Goal: Download file/media

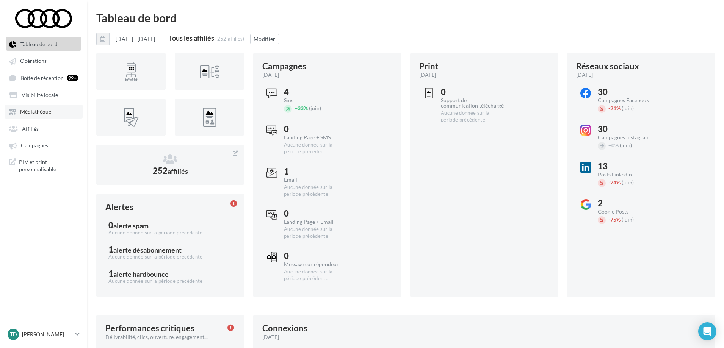
click at [38, 115] on span "Médiathèque" at bounding box center [35, 112] width 31 height 6
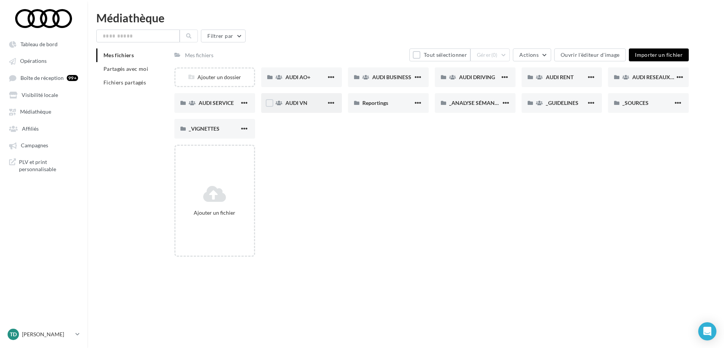
click at [301, 99] on div "AUDI VN" at bounding box center [301, 103] width 81 height 20
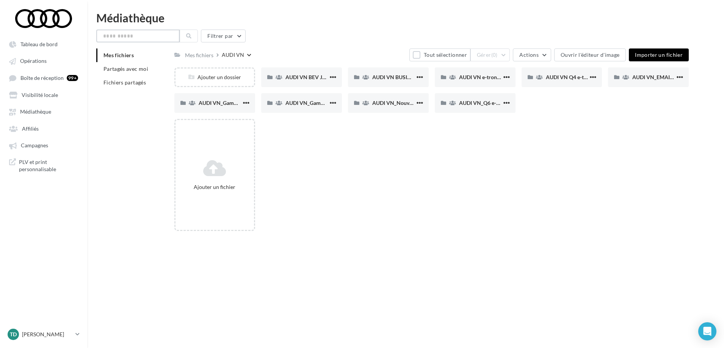
click at [121, 33] on input "text" at bounding box center [137, 36] width 83 height 13
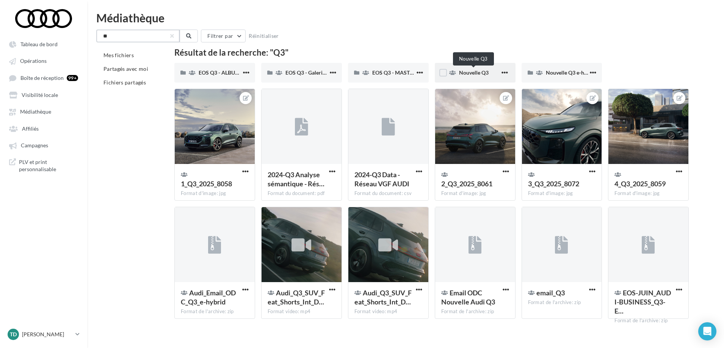
type input "**"
click at [466, 75] on span "Nouvelle Q3" at bounding box center [474, 72] width 30 height 6
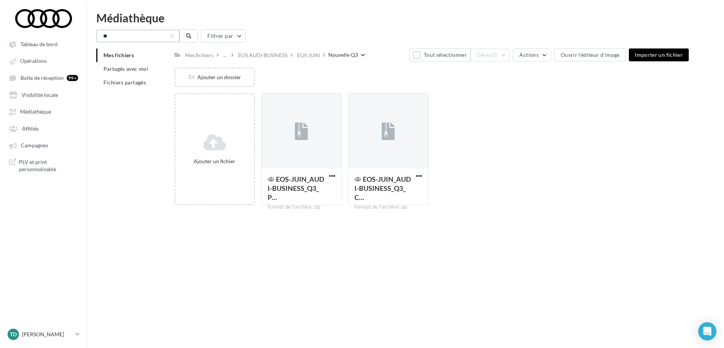
click at [143, 38] on input "**" at bounding box center [137, 36] width 83 height 13
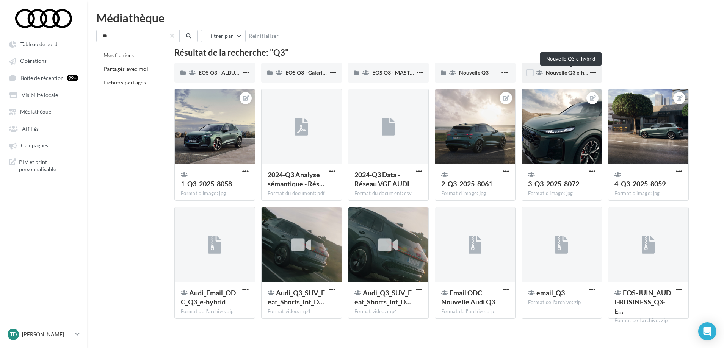
click at [561, 74] on span "Nouvelle Q3 e-hybrid" at bounding box center [571, 72] width 51 height 6
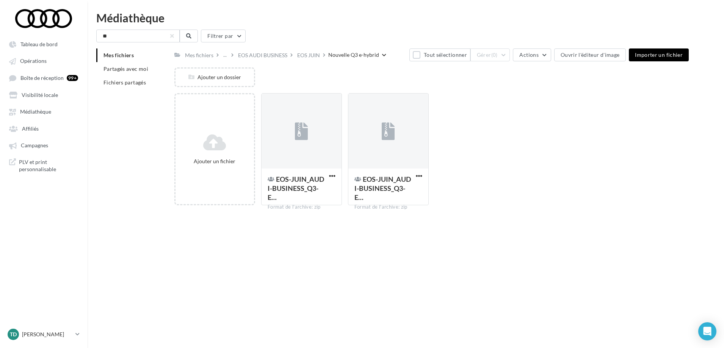
click at [124, 54] on span "Mes fichiers" at bounding box center [119, 55] width 30 height 6
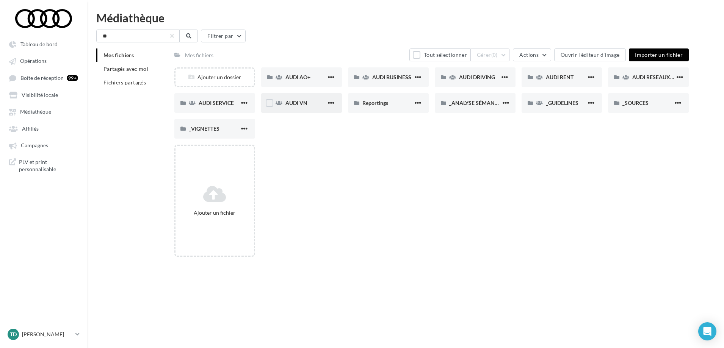
click at [287, 107] on div "AUDI VN" at bounding box center [301, 103] width 81 height 20
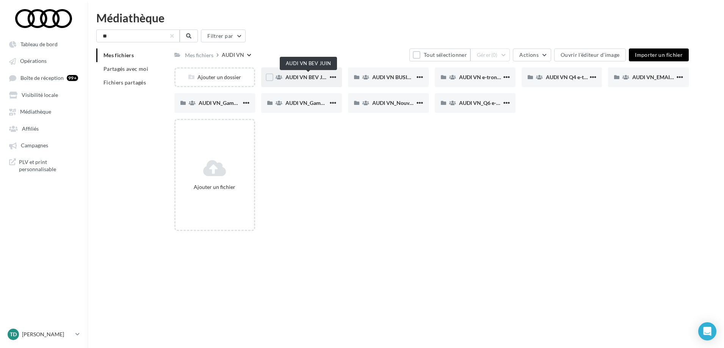
click at [301, 80] on span "AUDI VN BEV JUIN" at bounding box center [308, 77] width 46 height 6
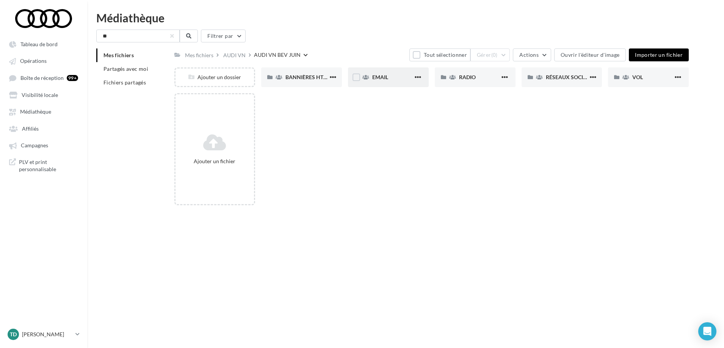
click at [384, 81] on div "EMAIL" at bounding box center [388, 77] width 81 height 20
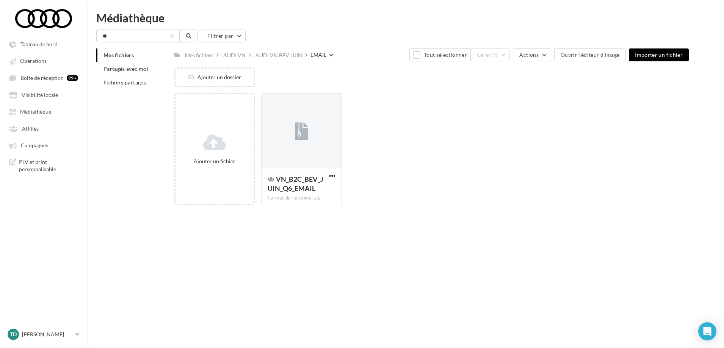
click at [122, 57] on span "Mes fichiers" at bounding box center [119, 55] width 30 height 6
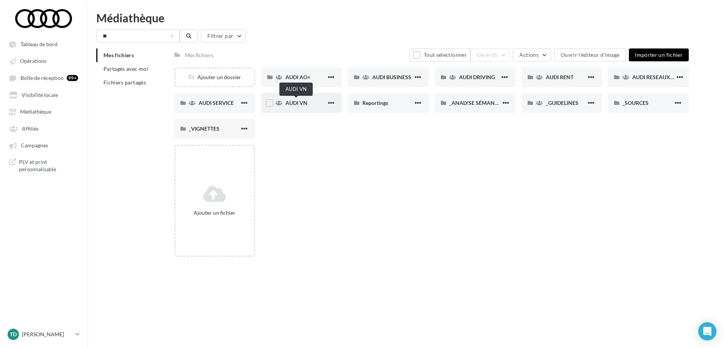
click at [302, 100] on span "AUDI VN" at bounding box center [296, 103] width 22 height 6
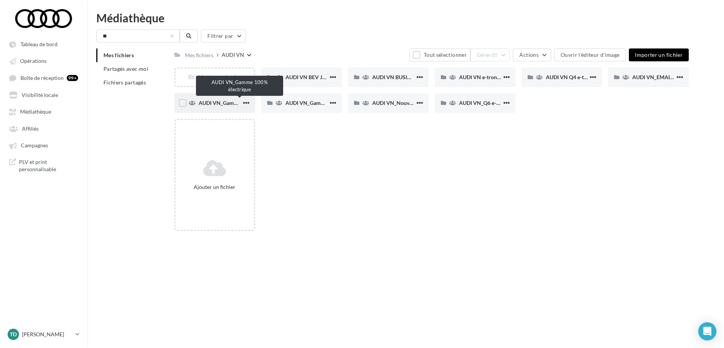
click at [215, 103] on span "AUDI VN_Gamme 100% électrique" at bounding box center [240, 103] width 82 height 6
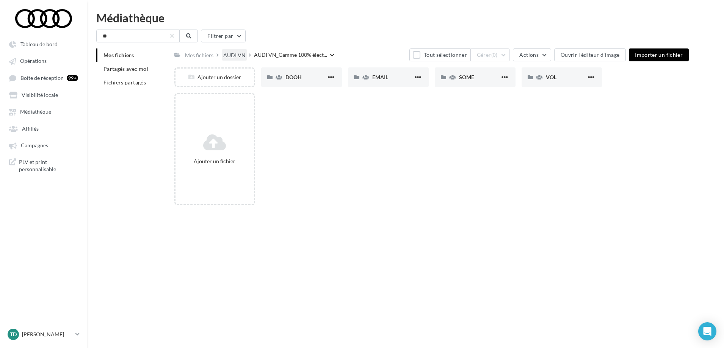
click at [234, 55] on div "AUDI VN" at bounding box center [234, 56] width 22 height 8
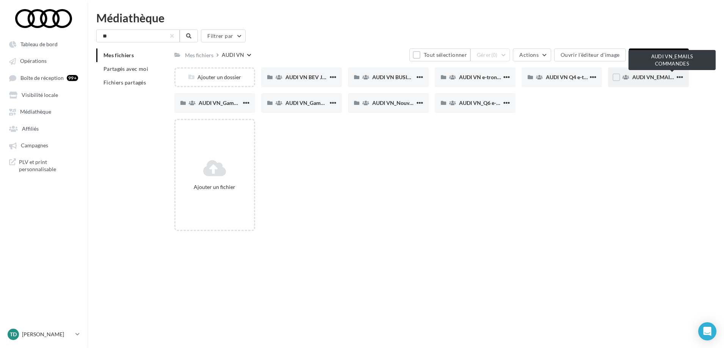
click at [654, 76] on span "AUDI VN_EMAILS COMMANDES" at bounding box center [672, 77] width 80 height 6
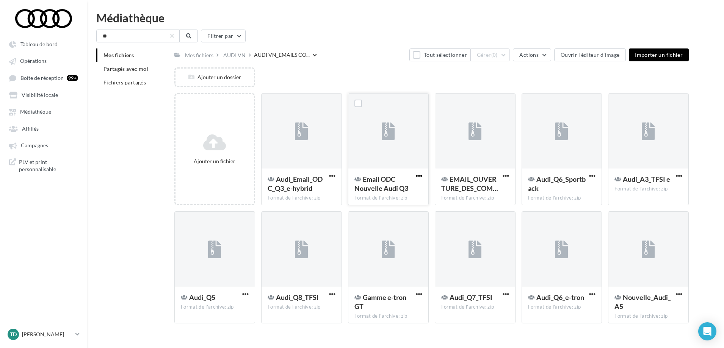
click at [419, 177] on span "button" at bounding box center [419, 176] width 6 height 6
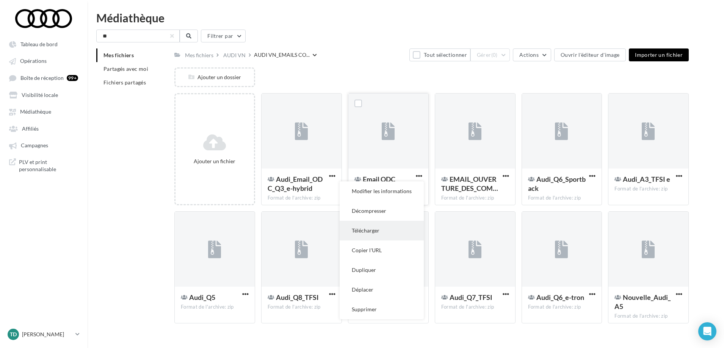
click at [367, 232] on button "Télécharger" at bounding box center [382, 231] width 84 height 20
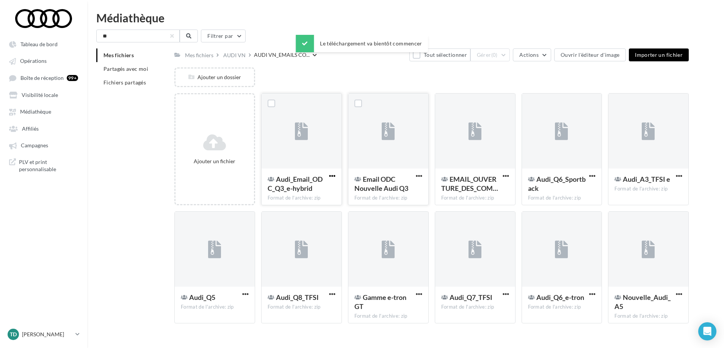
click at [332, 177] on span "button" at bounding box center [332, 176] width 6 height 6
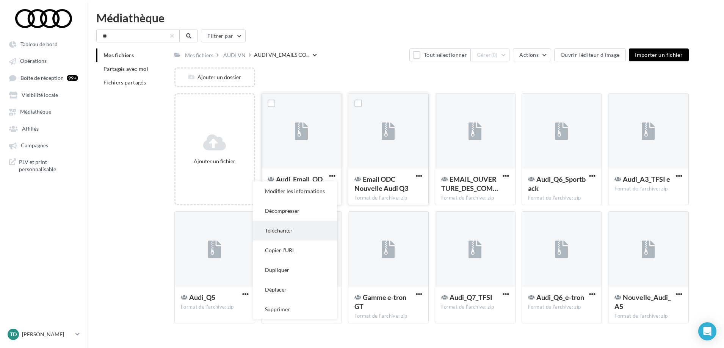
click at [287, 234] on button "Télécharger" at bounding box center [295, 231] width 84 height 20
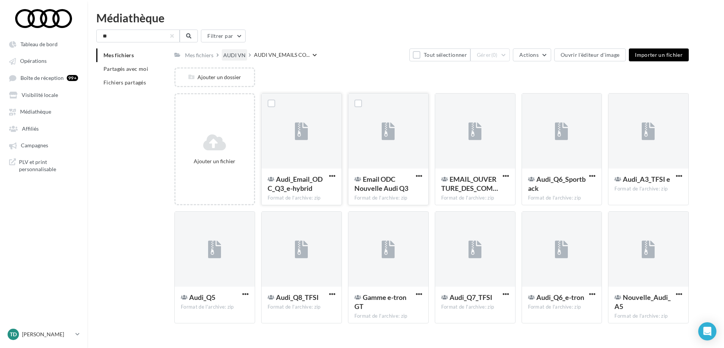
click at [232, 55] on div "AUDI VN" at bounding box center [234, 56] width 22 height 8
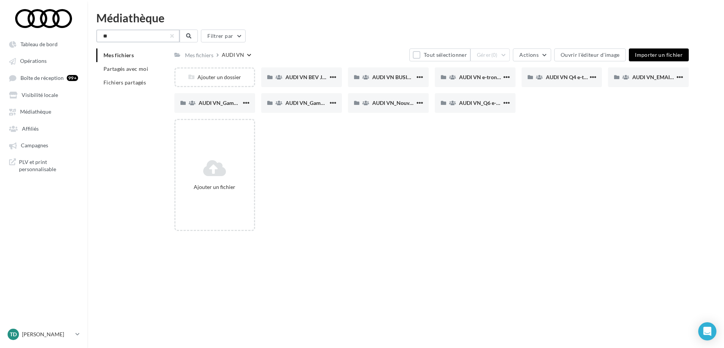
click at [127, 39] on input "**" at bounding box center [137, 36] width 83 height 13
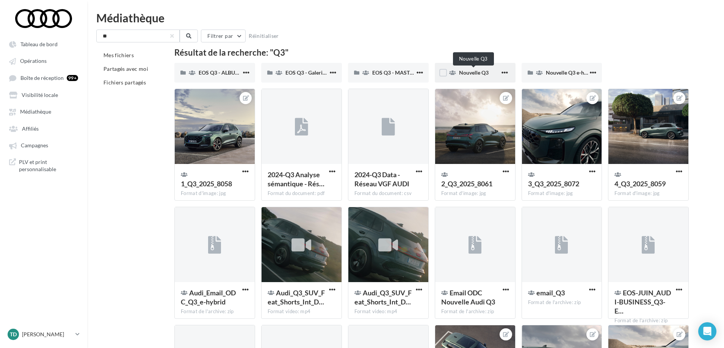
click at [466, 73] on span "Nouvelle Q3" at bounding box center [474, 72] width 30 height 6
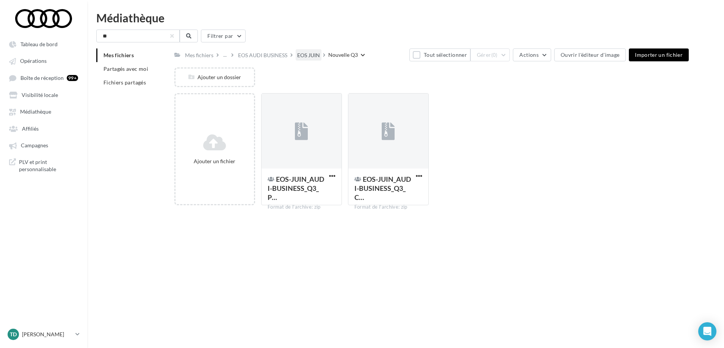
click at [312, 56] on div "EOS JUIN" at bounding box center [308, 56] width 23 height 8
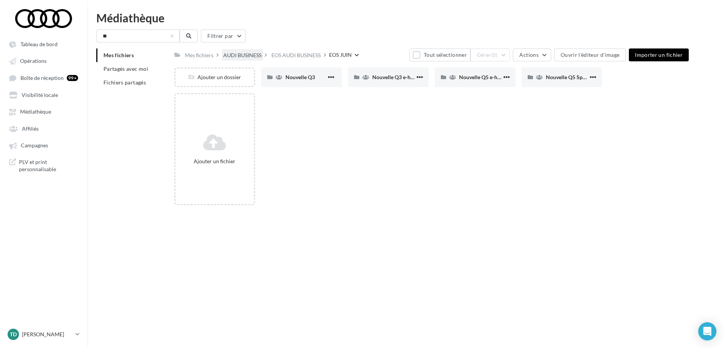
click at [248, 58] on div "AUDI BUSINESS" at bounding box center [242, 56] width 38 height 8
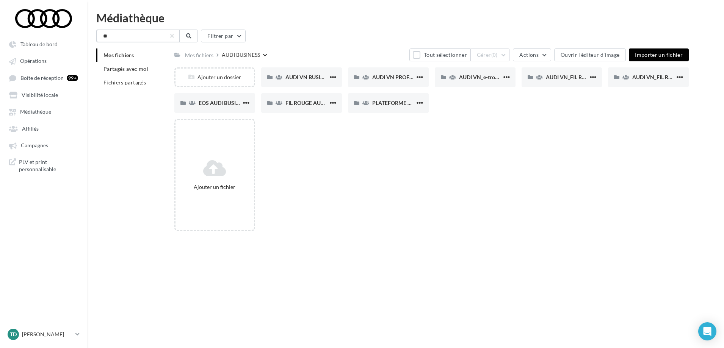
click at [149, 39] on input "**" at bounding box center [137, 36] width 83 height 13
click at [298, 79] on span "AUDI VN BUSINESS JUIN JPO AUDI BUSINESS" at bounding box center [341, 77] width 112 height 6
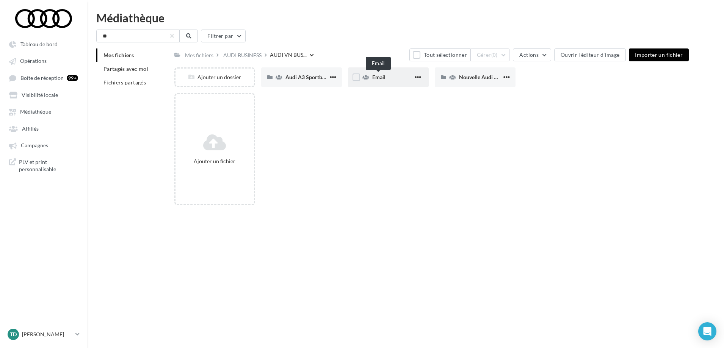
click at [376, 78] on span "Email" at bounding box center [378, 77] width 13 height 6
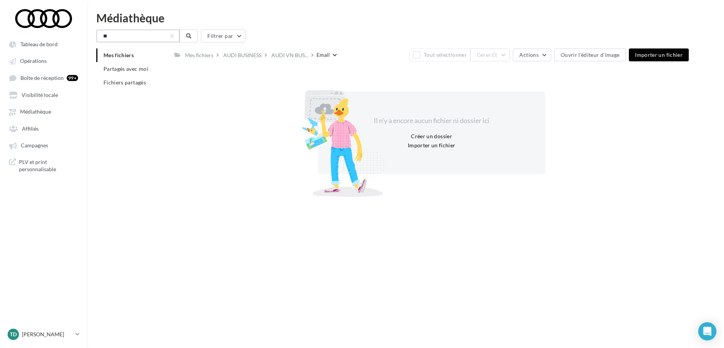
click at [151, 37] on input "**" at bounding box center [137, 36] width 83 height 13
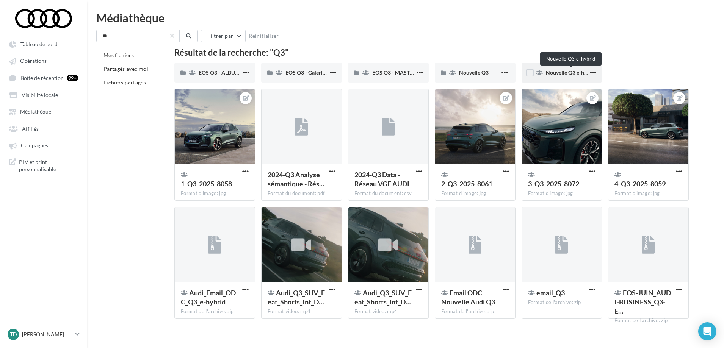
click at [566, 73] on span "Nouvelle Q3 e-hybrid" at bounding box center [571, 72] width 51 height 6
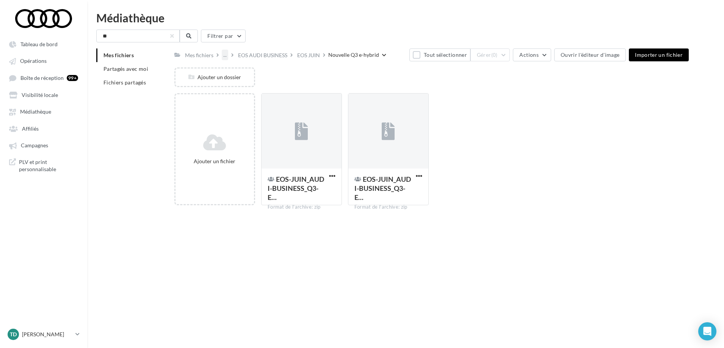
click at [224, 58] on div "..." at bounding box center [225, 55] width 6 height 11
click at [40, 113] on span "Médiathèque" at bounding box center [35, 112] width 31 height 6
click at [52, 109] on link "Médiathèque" at bounding box center [44, 112] width 78 height 14
click at [174, 36] on input "**" at bounding box center [137, 36] width 83 height 13
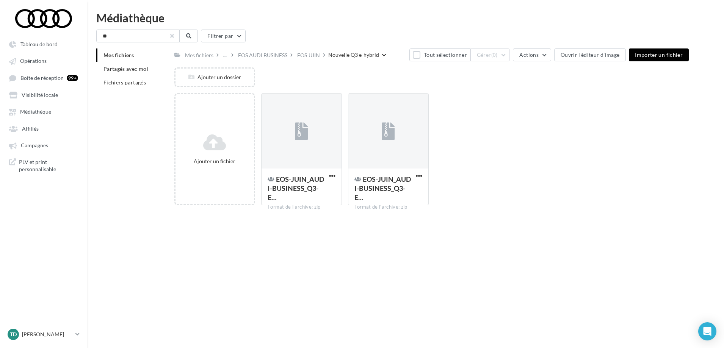
click at [171, 36] on button "button" at bounding box center [172, 36] width 3 height 3
click at [41, 117] on link "Médiathèque" at bounding box center [44, 112] width 78 height 14
click at [37, 105] on link "Médiathèque" at bounding box center [44, 112] width 78 height 14
click at [36, 94] on span "Visibilité locale" at bounding box center [40, 95] width 36 height 6
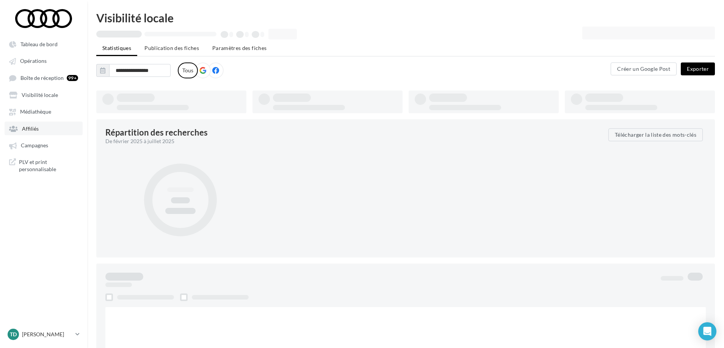
type input "**********"
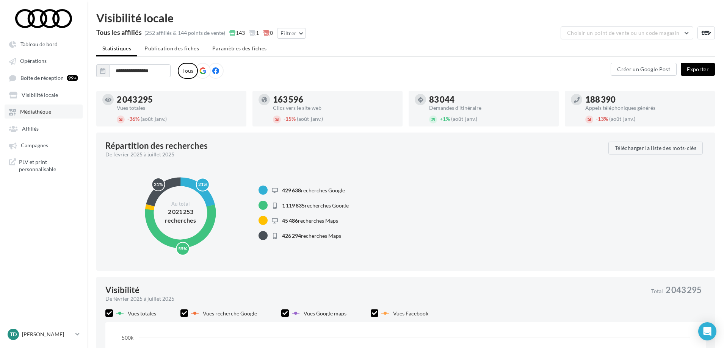
click at [38, 108] on link "Médiathèque" at bounding box center [44, 112] width 78 height 14
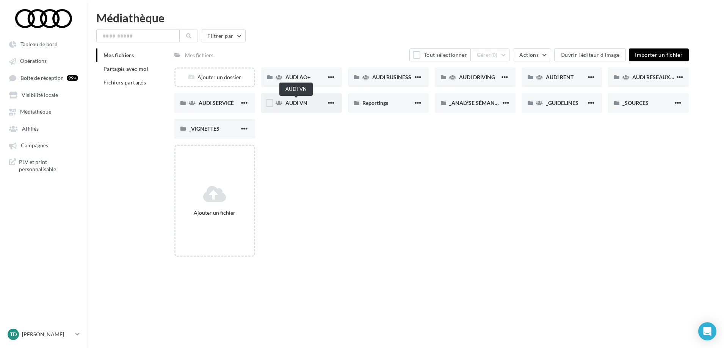
click at [298, 105] on span "AUDI VN" at bounding box center [296, 103] width 22 height 6
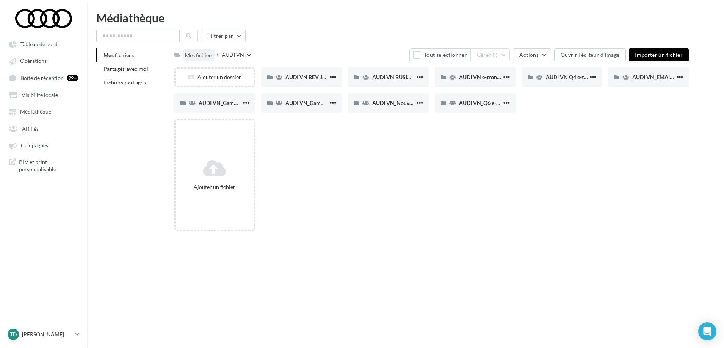
click at [197, 58] on div "Mes fichiers" at bounding box center [199, 56] width 28 height 8
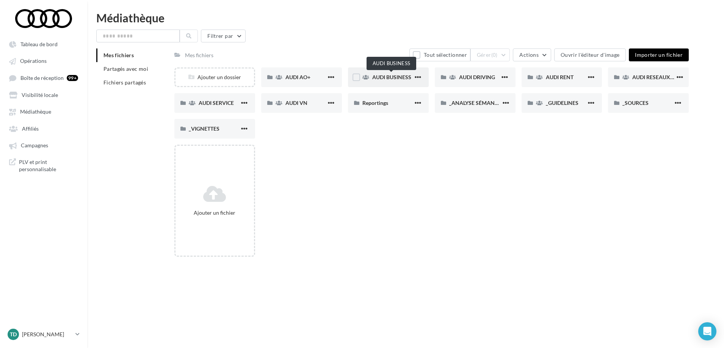
click at [377, 77] on span "AUDI BUSINESS" at bounding box center [391, 77] width 39 height 6
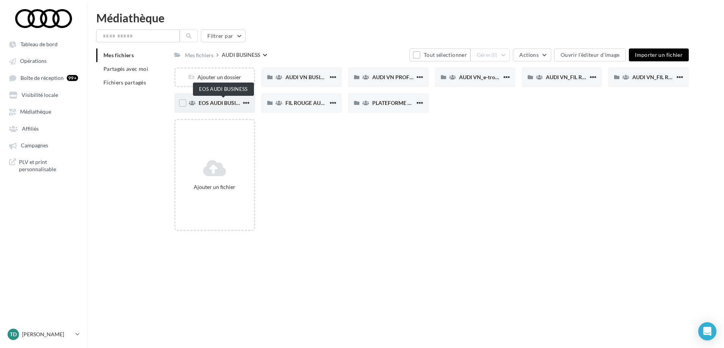
click at [221, 103] on span "EOS AUDI BUSINESS" at bounding box center [224, 103] width 50 height 6
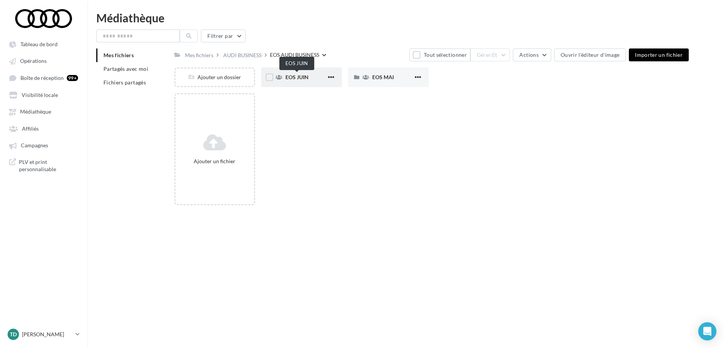
click at [298, 76] on span "EOS JUIN" at bounding box center [296, 77] width 23 height 6
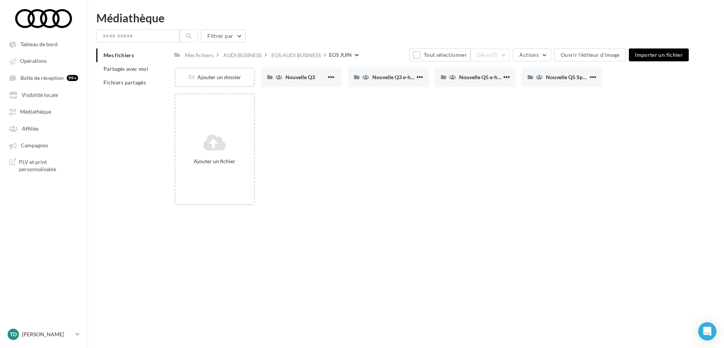
click at [401, 155] on div "Ajouter un fichier" at bounding box center [434, 152] width 521 height 118
click at [300, 76] on span "Nouvelle Q3" at bounding box center [300, 77] width 30 height 6
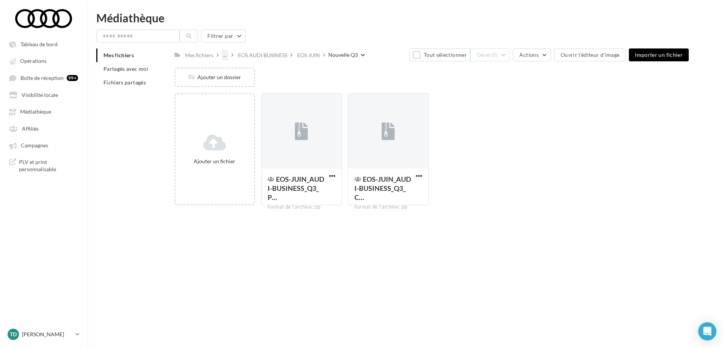
click at [224, 55] on div "..." at bounding box center [225, 55] width 6 height 11
click at [124, 38] on input "text" at bounding box center [137, 36] width 83 height 13
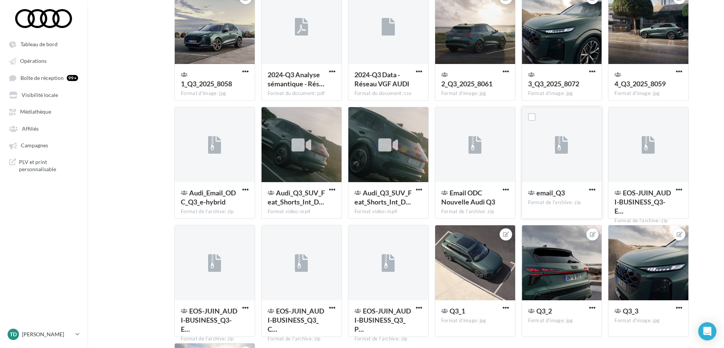
scroll to position [103, 0]
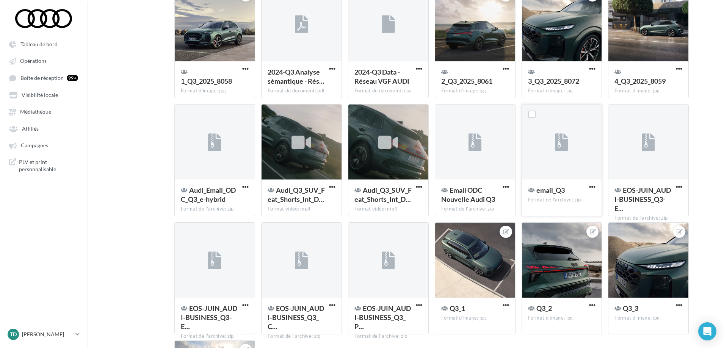
type input "**"
click at [560, 181] on div "email_Q3 Format de l'archive: zip" at bounding box center [562, 198] width 80 height 36
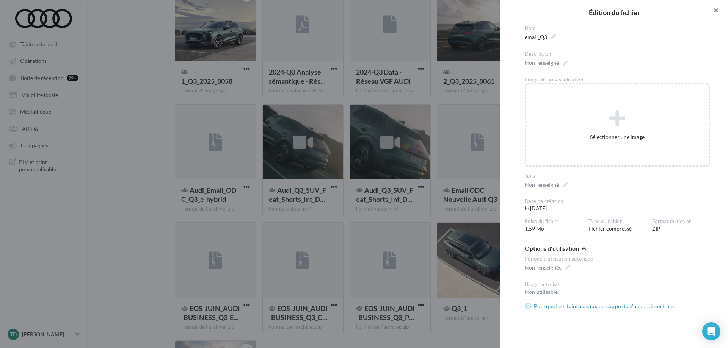
click at [714, 9] on button "button" at bounding box center [713, 11] width 30 height 23
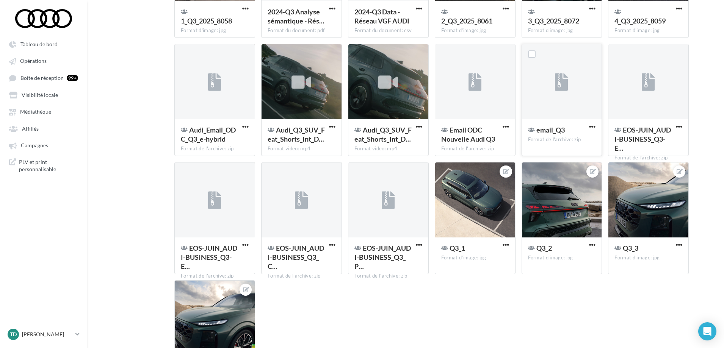
scroll to position [162, 0]
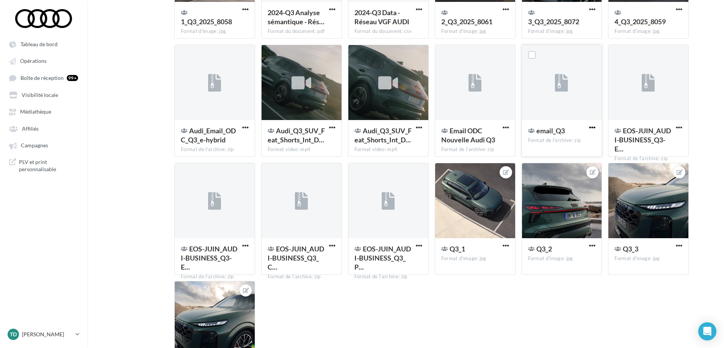
click at [592, 128] on span "button" at bounding box center [592, 127] width 6 height 6
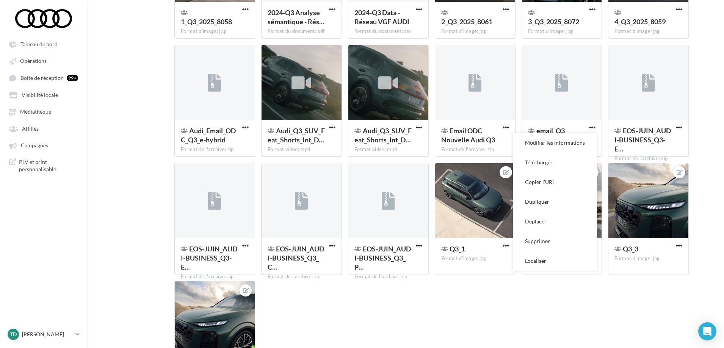
click at [541, 161] on button "Télécharger" at bounding box center [555, 163] width 84 height 20
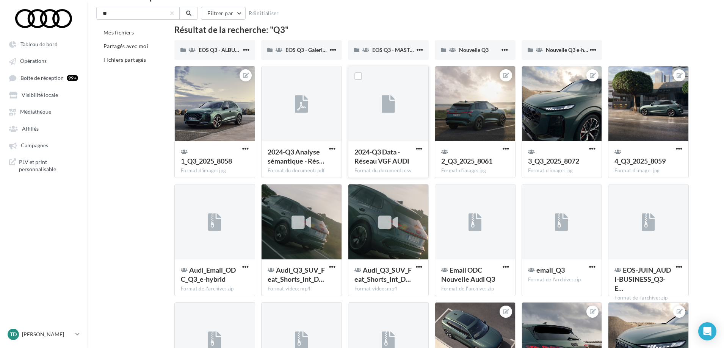
scroll to position [0, 0]
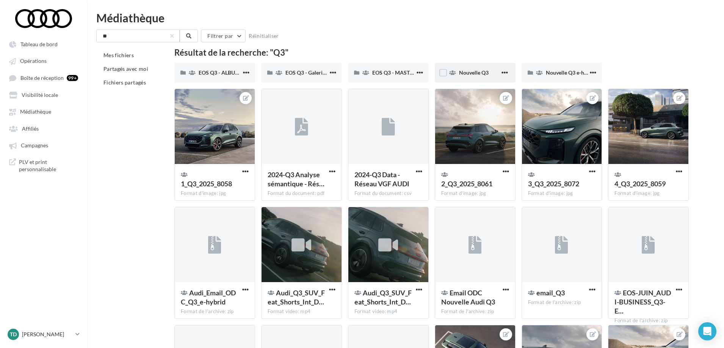
click at [468, 77] on div "Nouvelle Q3" at bounding box center [475, 73] width 81 height 20
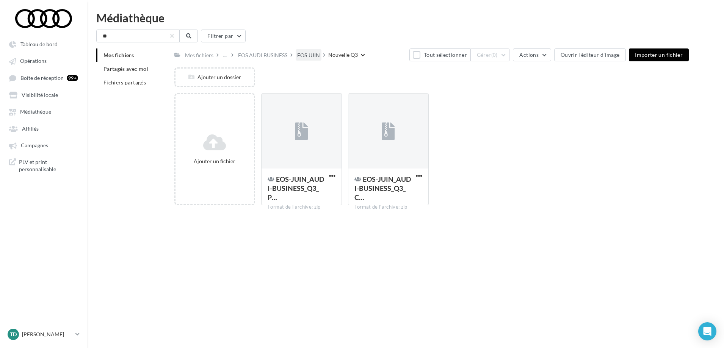
click at [307, 54] on div "EOS JUIN" at bounding box center [308, 56] width 23 height 8
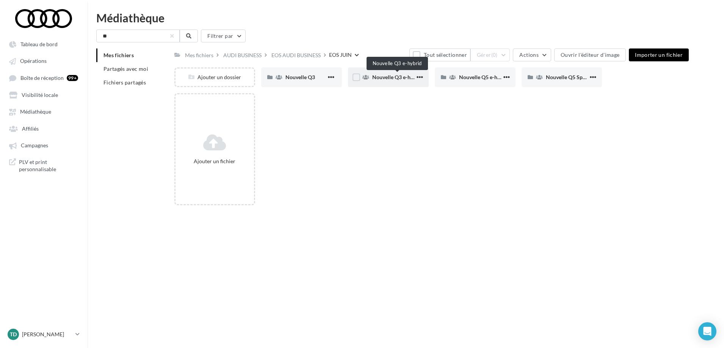
click at [392, 75] on span "Nouvelle Q3 e-hybrid" at bounding box center [397, 77] width 51 height 6
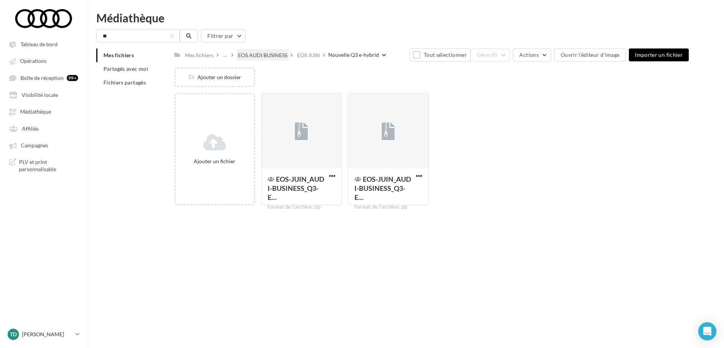
click at [265, 55] on div "EOS AUDI BUSINESS" at bounding box center [262, 56] width 49 height 8
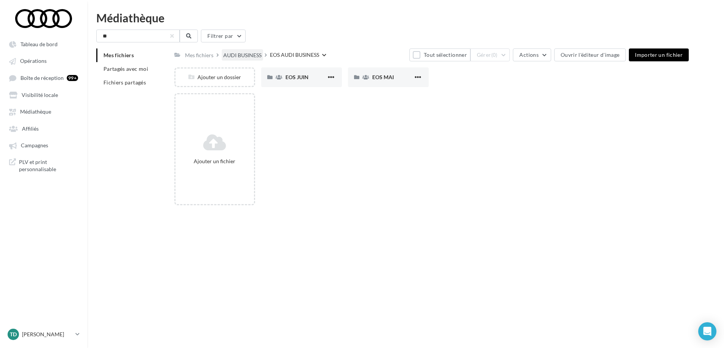
click at [243, 54] on div "AUDI BUSINESS" at bounding box center [242, 56] width 38 height 8
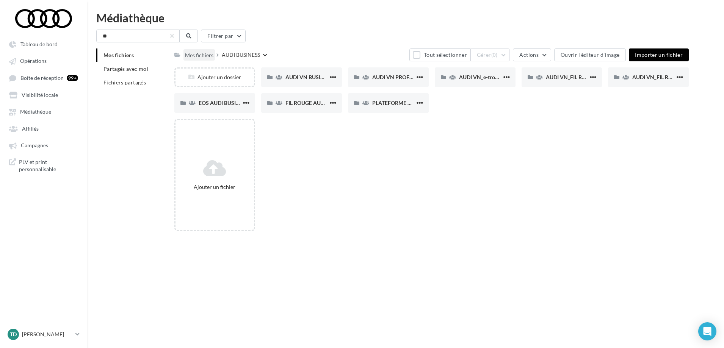
click at [196, 57] on div "Mes fichiers" at bounding box center [199, 56] width 28 height 8
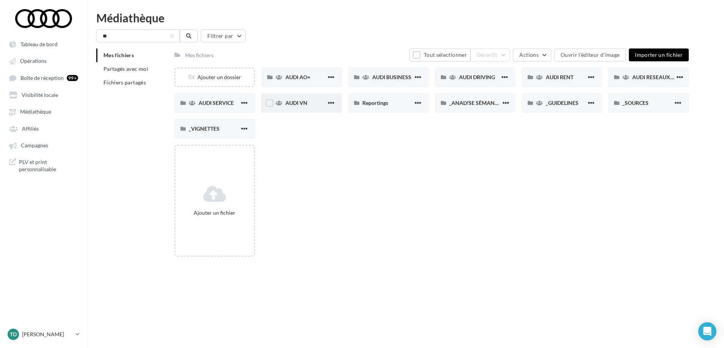
click at [295, 107] on div "AUDI VN" at bounding box center [305, 103] width 41 height 8
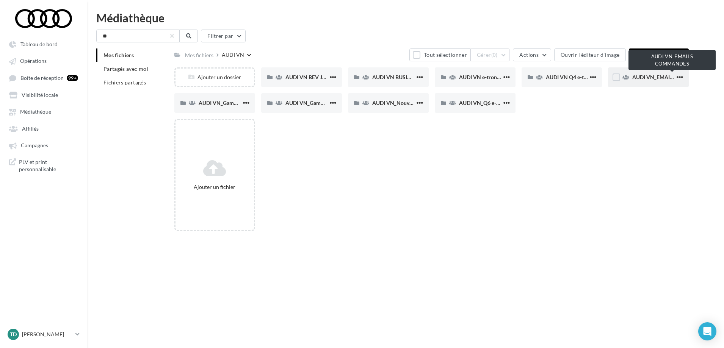
click at [654, 75] on span "AUDI VN_EMAILS COMMANDES" at bounding box center [672, 77] width 80 height 6
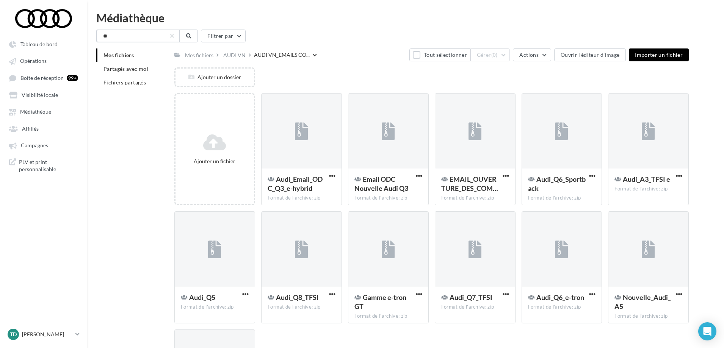
click at [175, 36] on input "**" at bounding box center [137, 36] width 83 height 13
click at [172, 36] on button "button" at bounding box center [172, 36] width 3 height 3
